Goal: Task Accomplishment & Management: Use online tool/utility

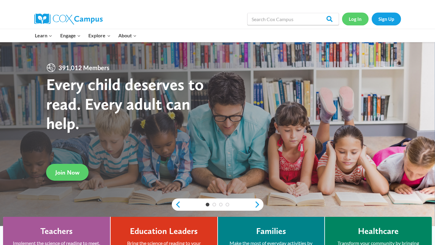
click at [357, 22] on link "Log In" at bounding box center [355, 19] width 27 height 13
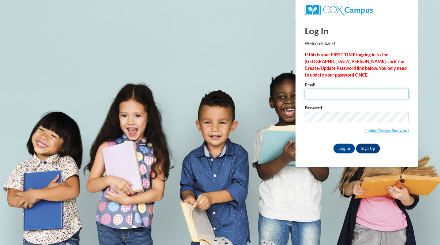
click at [368, 92] on input "Email" at bounding box center [357, 94] width 104 height 10
click at [350, 149] on input "Log In" at bounding box center [343, 148] width 21 height 10
click at [353, 98] on input "Email" at bounding box center [357, 94] width 104 height 10
type input "selena.harris45@yahoo.com"
click at [345, 149] on input "Log In" at bounding box center [343, 148] width 21 height 10
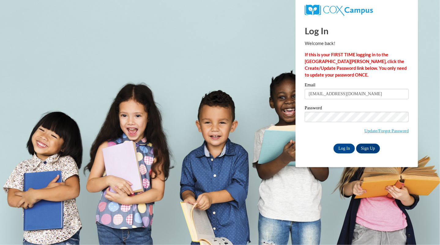
click at [346, 132] on span "Update/Forgot Password" at bounding box center [357, 124] width 104 height 25
click at [346, 94] on input "selena.harris45@yahoo.com" at bounding box center [357, 94] width 104 height 10
click at [355, 95] on input "selena.harris45@yahoo.com" at bounding box center [357, 94] width 104 height 10
click at [344, 149] on input "Log In" at bounding box center [343, 148] width 21 height 10
click at [358, 93] on input "selena.harris45@yahoo.com" at bounding box center [357, 94] width 104 height 10
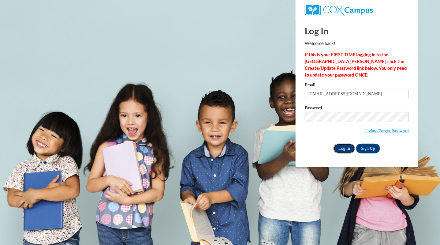
click at [341, 150] on input "Log In" at bounding box center [343, 148] width 21 height 10
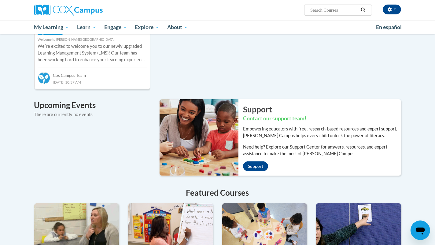
scroll to position [311, 0]
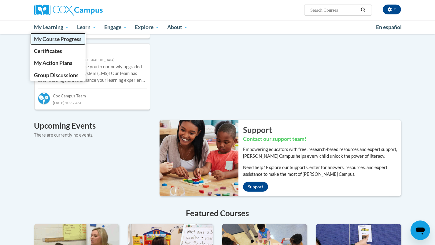
click at [56, 40] on span "My Course Progress" at bounding box center [58, 39] width 48 height 6
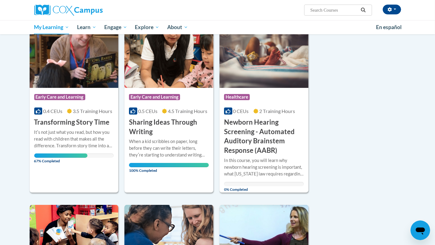
scroll to position [87, 0]
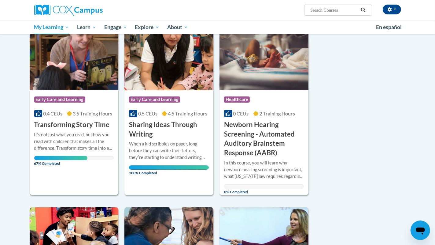
click at [65, 124] on h3 "Transforming Story Time" at bounding box center [72, 124] width 76 height 9
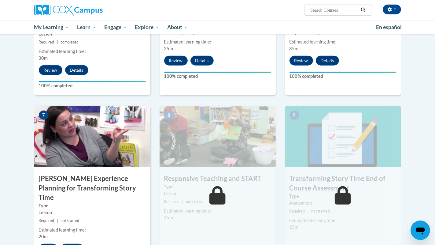
scroll to position [388, 0]
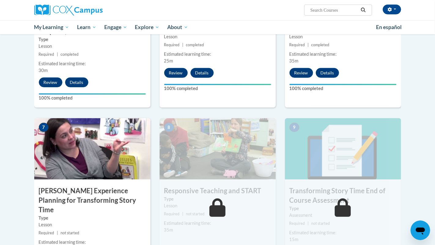
click at [96, 197] on h3 "[PERSON_NAME] Experience Planning for Transforming Story Time" at bounding box center [92, 200] width 116 height 28
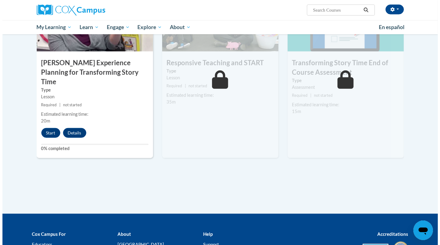
scroll to position [515, 0]
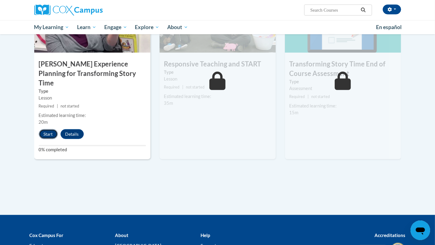
click at [50, 129] on button "Start" at bounding box center [48, 134] width 19 height 10
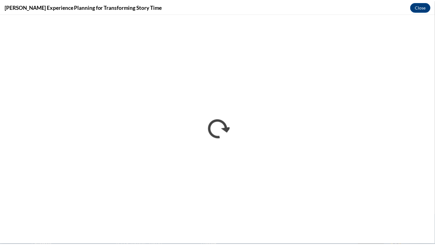
scroll to position [0, 0]
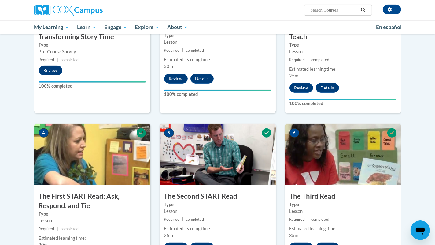
scroll to position [571, 0]
